Goal: Transaction & Acquisition: Purchase product/service

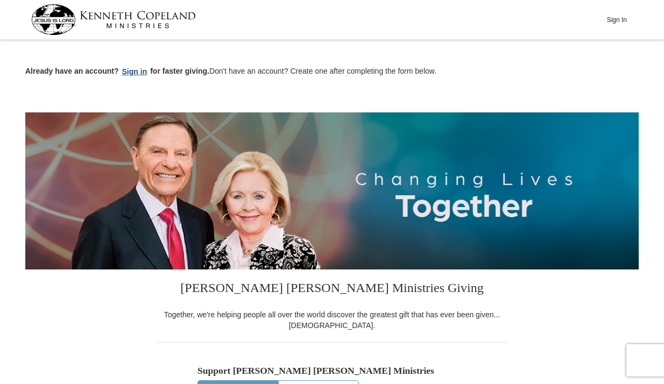
click at [138, 72] on button "Sign in" at bounding box center [135, 72] width 32 height 12
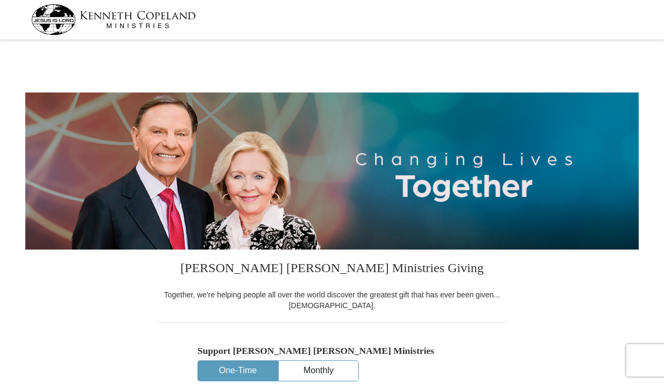
select select "NC"
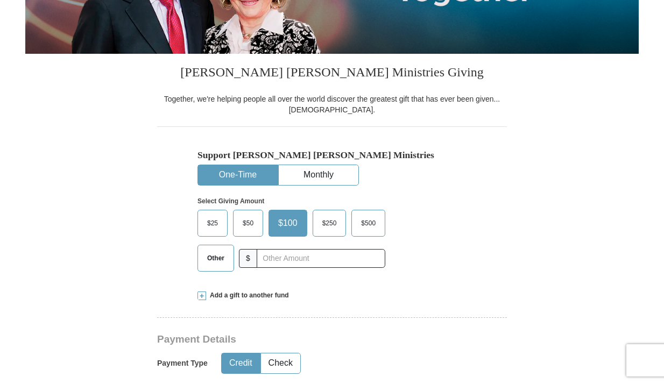
scroll to position [197, 0]
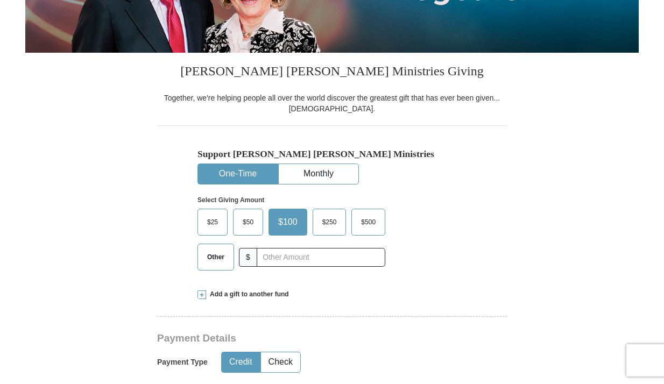
click at [222, 255] on span "Other" at bounding box center [216, 257] width 28 height 16
click at [0, 0] on input "Other" at bounding box center [0, 0] width 0 height 0
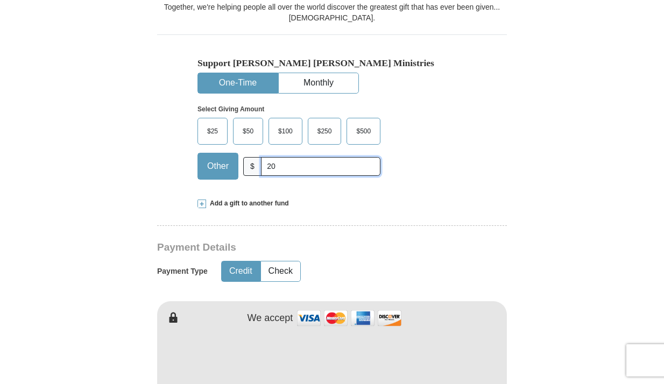
scroll to position [297, 0]
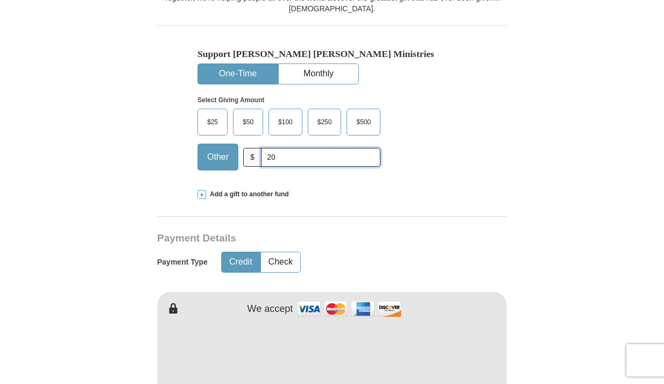
type input "20"
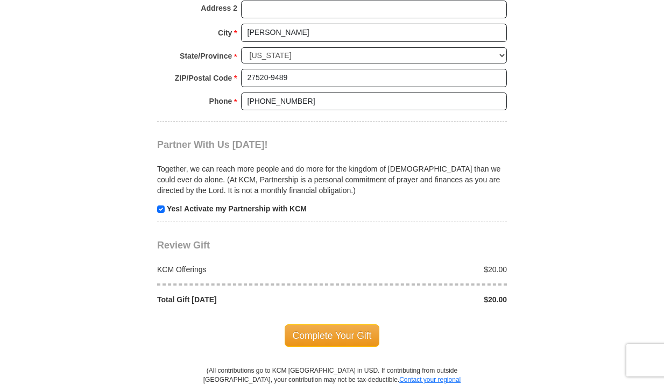
scroll to position [898, 0]
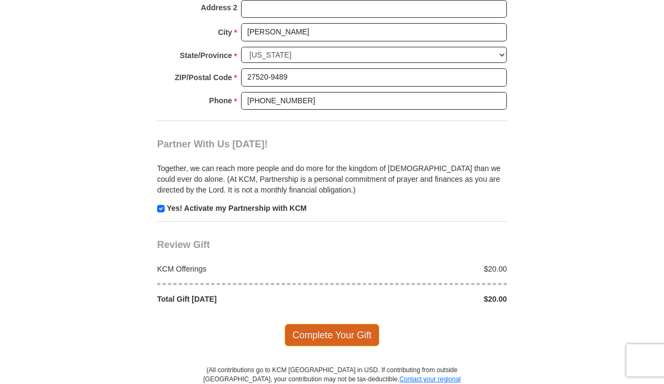
click at [309, 324] on span "Complete Your Gift" at bounding box center [331, 335] width 95 height 23
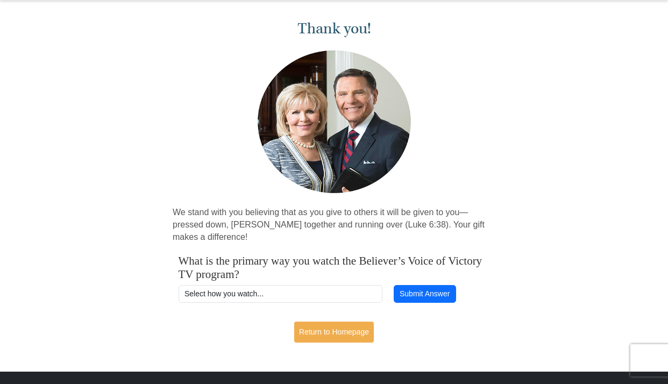
scroll to position [43, 0]
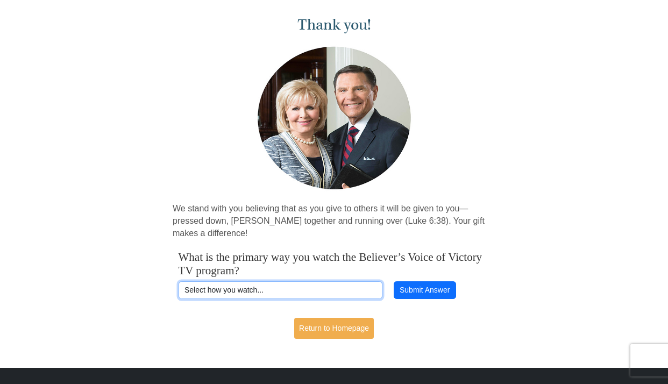
select select "ROKU"
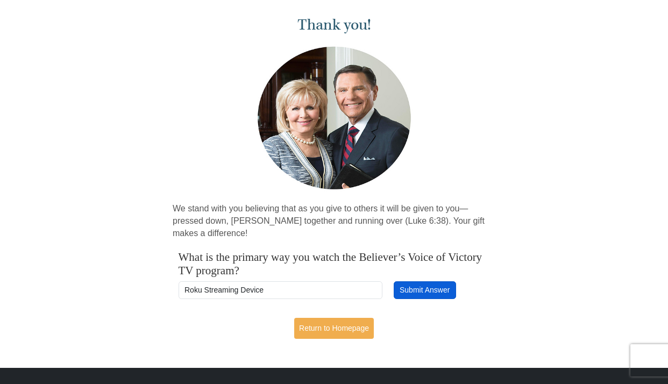
click at [434, 287] on button "Submit Answer" at bounding box center [425, 290] width 62 height 18
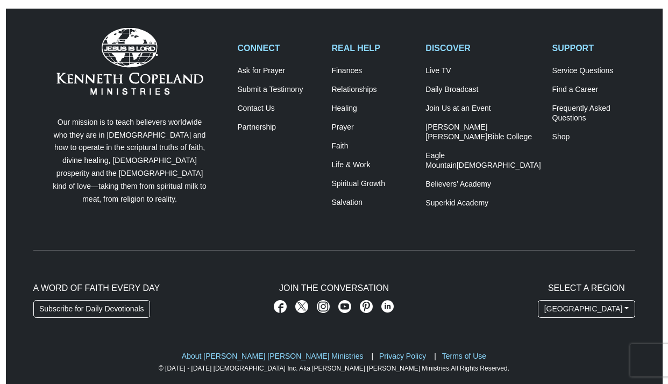
scroll to position [344, 0]
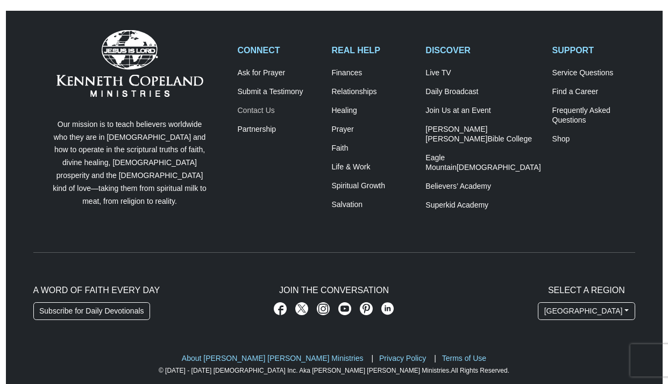
click at [265, 108] on link "Contact Us" at bounding box center [279, 111] width 83 height 10
